Goal: Register for event/course

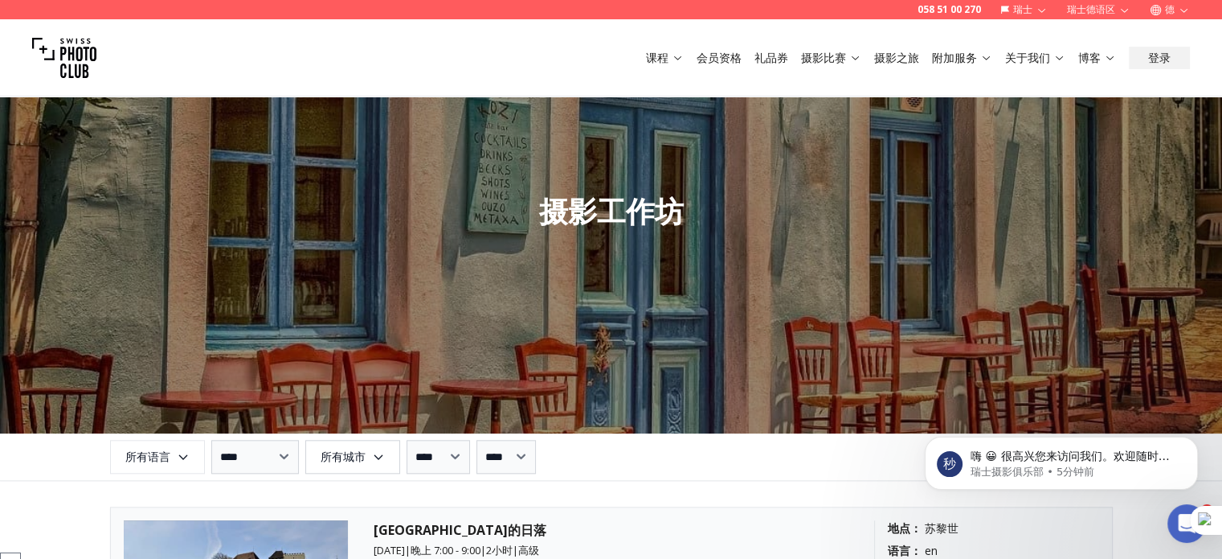
scroll to position [1929, 0]
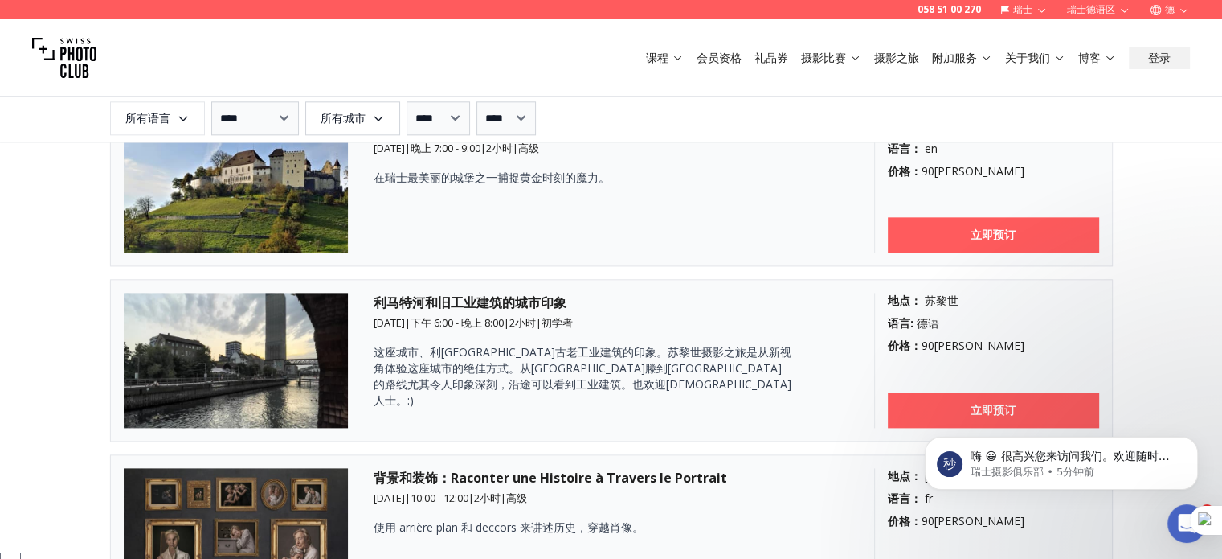
click at [661, 59] on font "课程" at bounding box center [657, 57] width 23 height 15
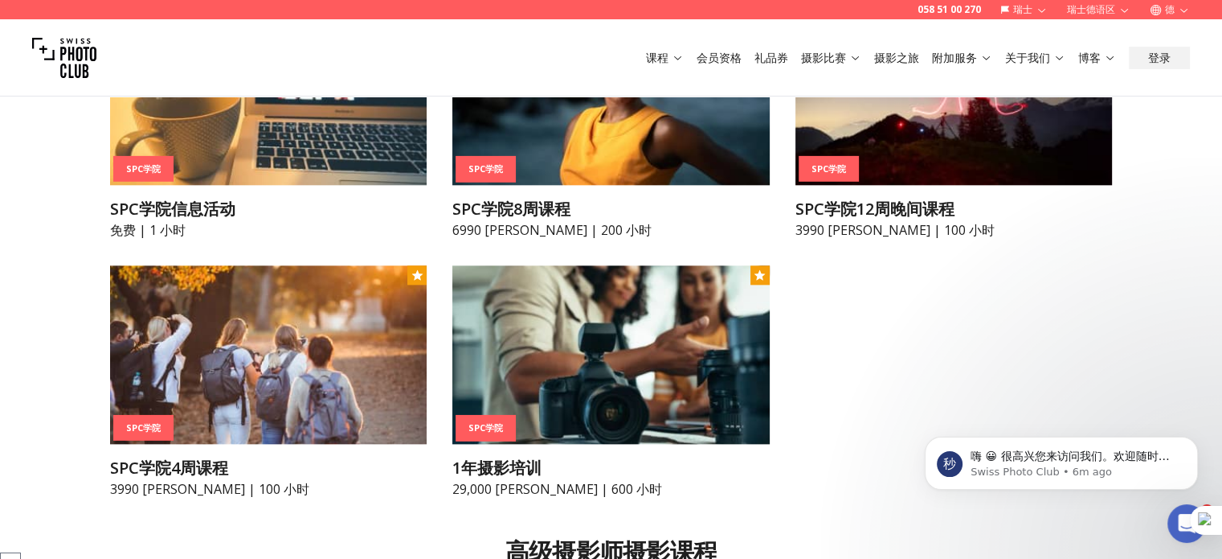
scroll to position [1929, 0]
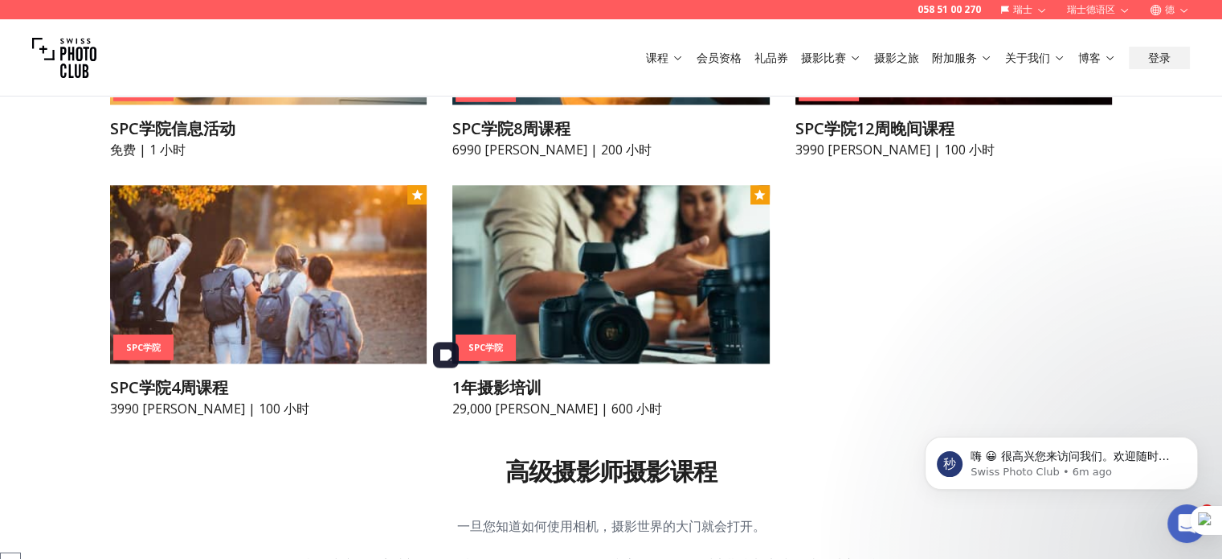
drag, startPoint x: 479, startPoint y: 391, endPoint x: 858, endPoint y: 436, distance: 381.9
click at [858, 418] on div "SPC学院 SPC学院信息活动 免费 | 1 小时 SPC学院 SPC学院8周课程 6990 瑞士法郎 | 200 小时 SPC学院 SPC学院12周晚间课程…" at bounding box center [611, 172] width 1003 height 492
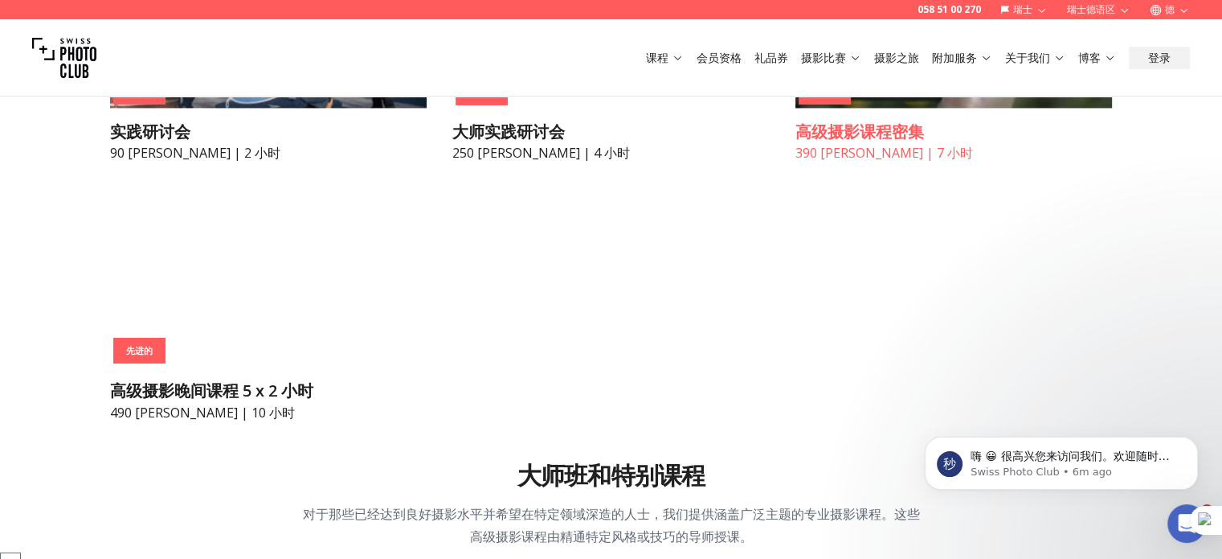
scroll to position [2813, 0]
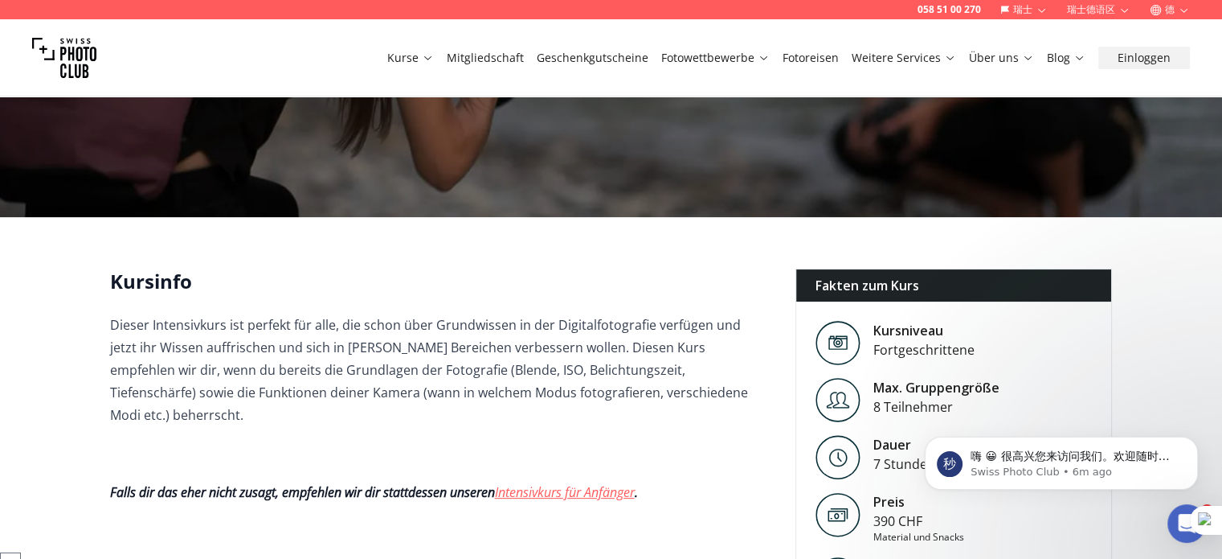
scroll to position [321, 0]
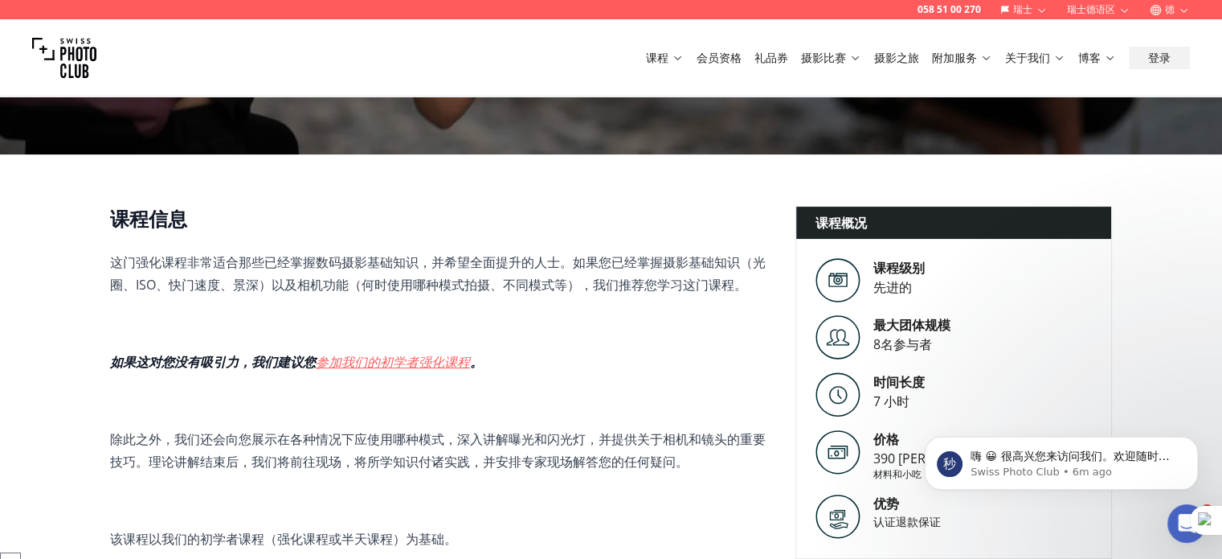
drag, startPoint x: 755, startPoint y: 244, endPoint x: 629, endPoint y: 343, distance: 160.3
click at [629, 343] on span "这门强化课程非常适合那些已经掌握数码摄影基础知识，并希望全面提升的人士。如果您已经掌握摄影基础知识（光圈、ISO、快门速度、景深）以及相机功能（何时使用哪种模…" at bounding box center [440, 522] width 660 height 543
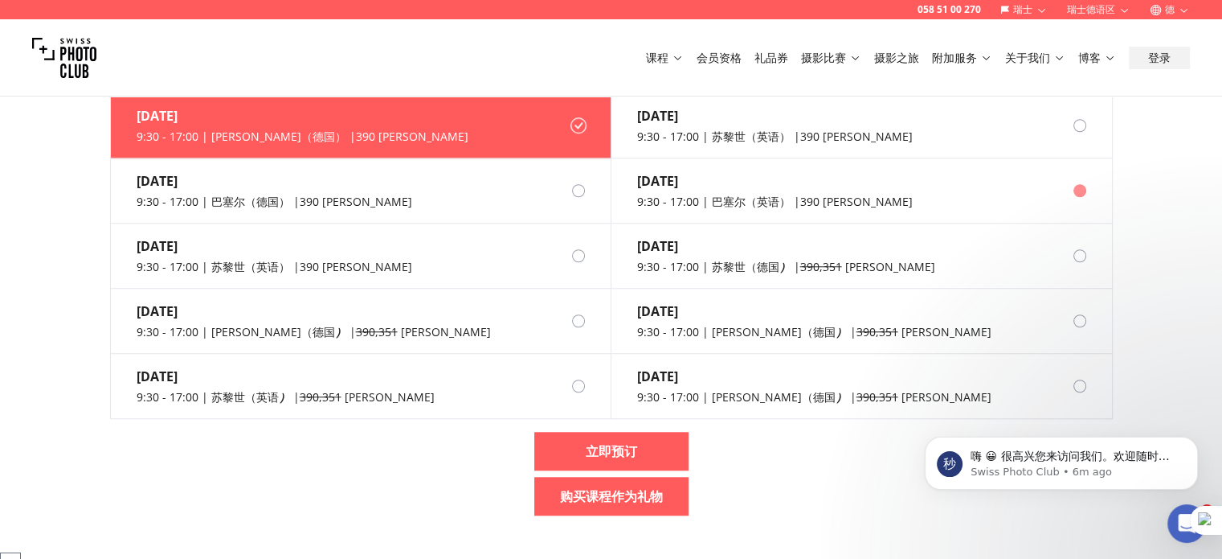
scroll to position [1286, 0]
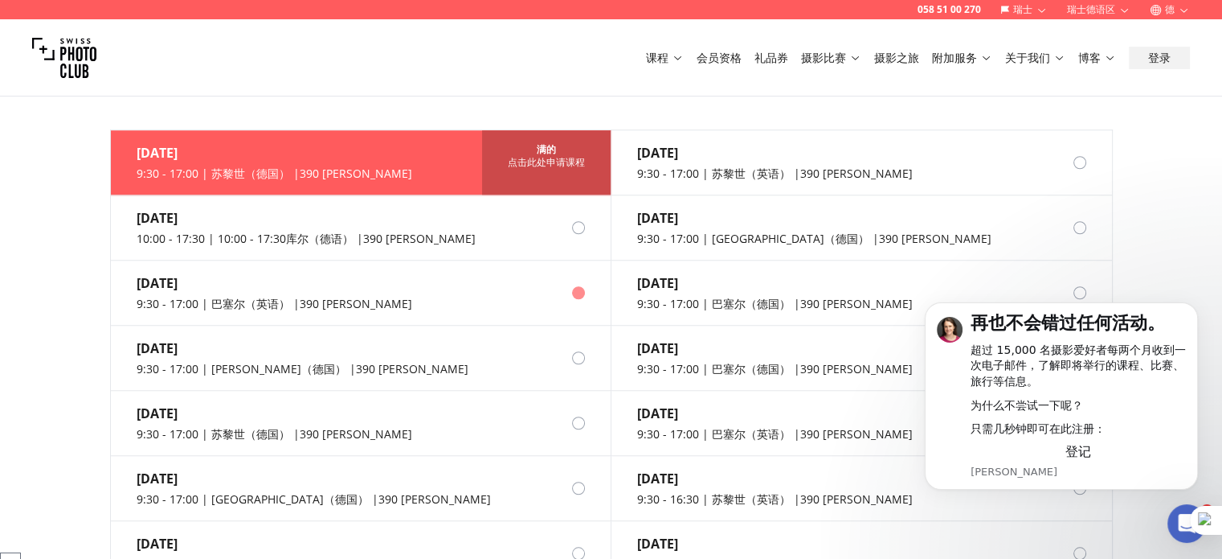
scroll to position [1206, 0]
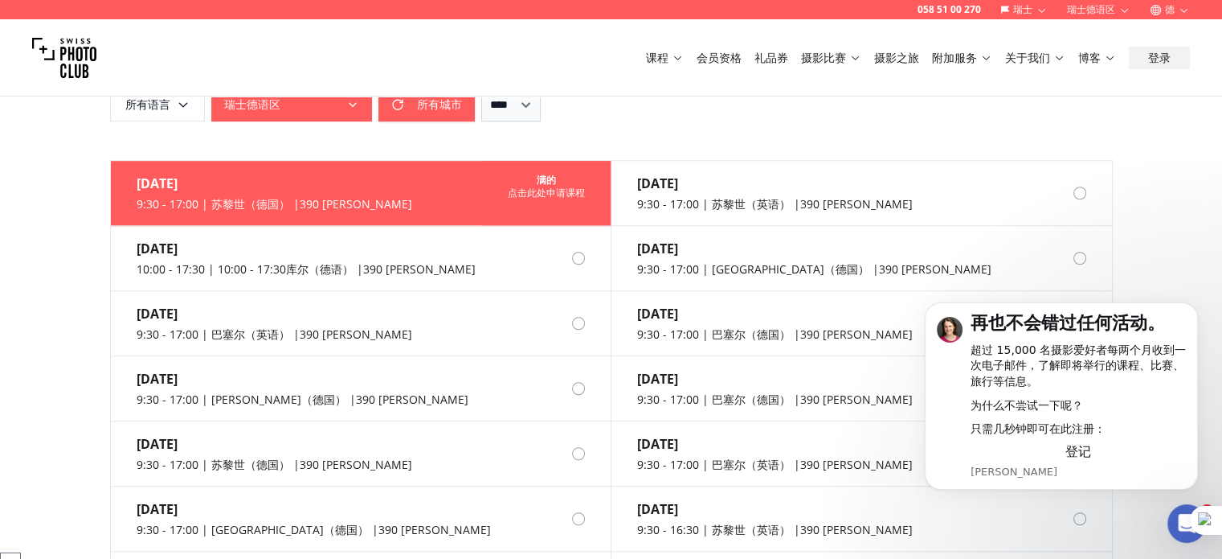
click at [583, 179] on div "满的" at bounding box center [546, 180] width 103 height 13
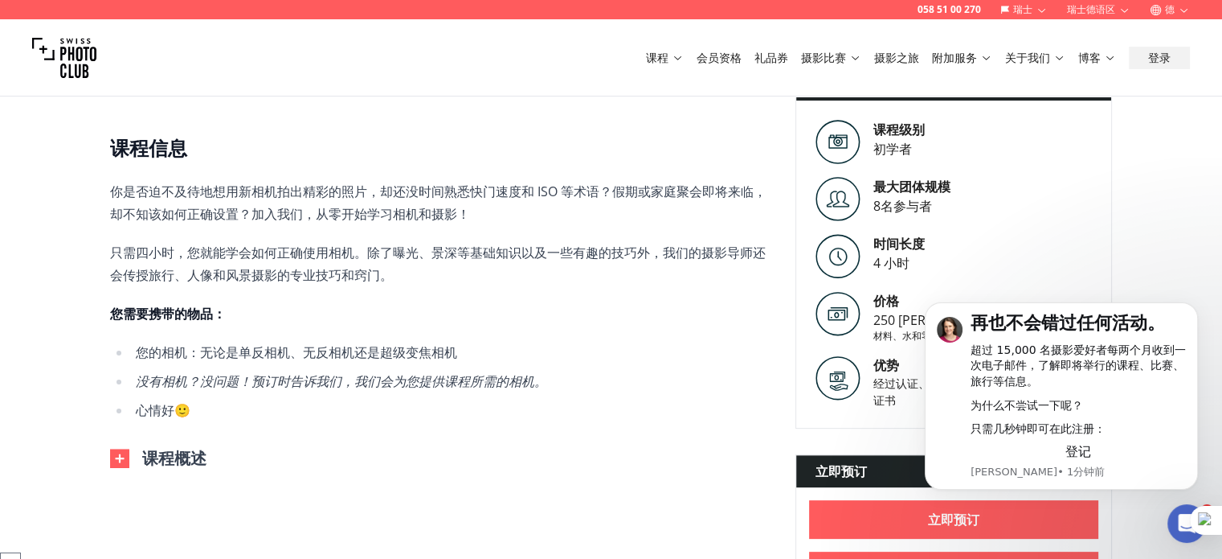
scroll to position [482, 0]
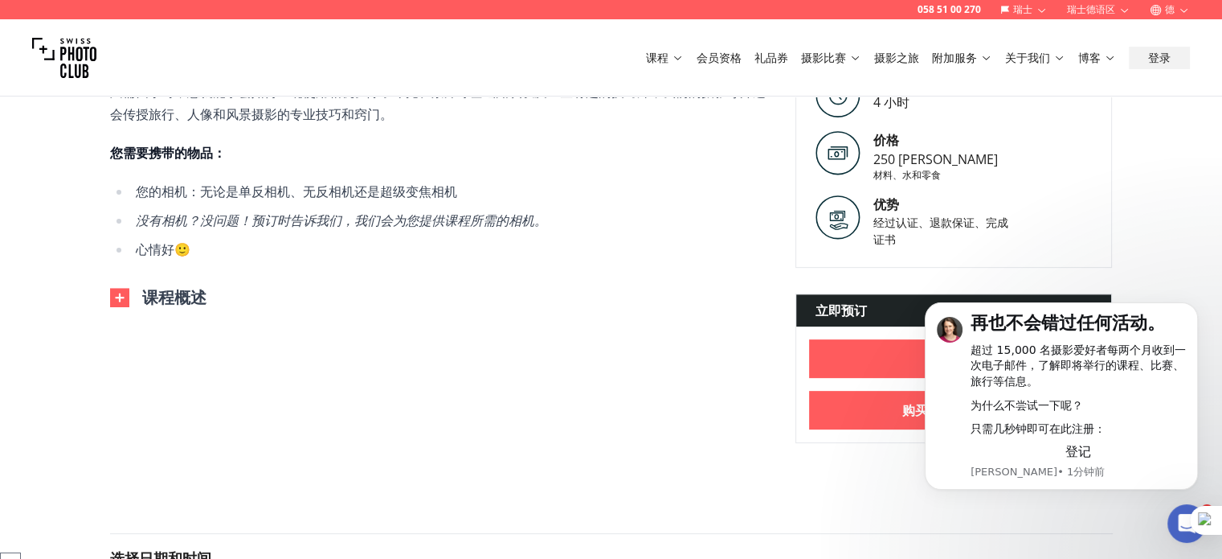
click at [203, 299] on font "课程概述" at bounding box center [174, 297] width 64 height 22
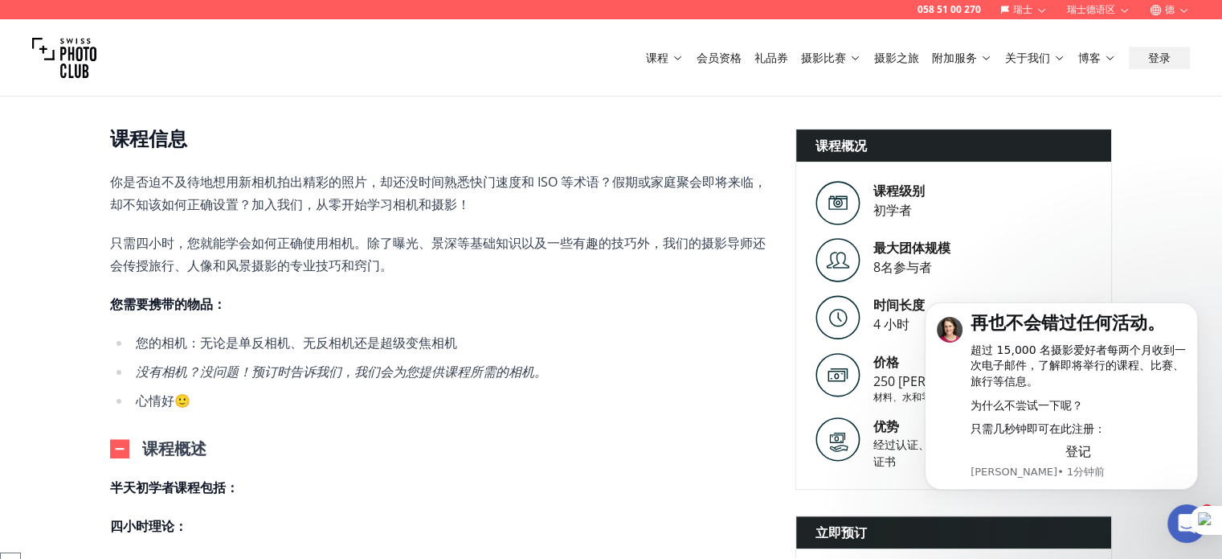
scroll to position [402, 0]
